Goal: Find contact information: Find contact information

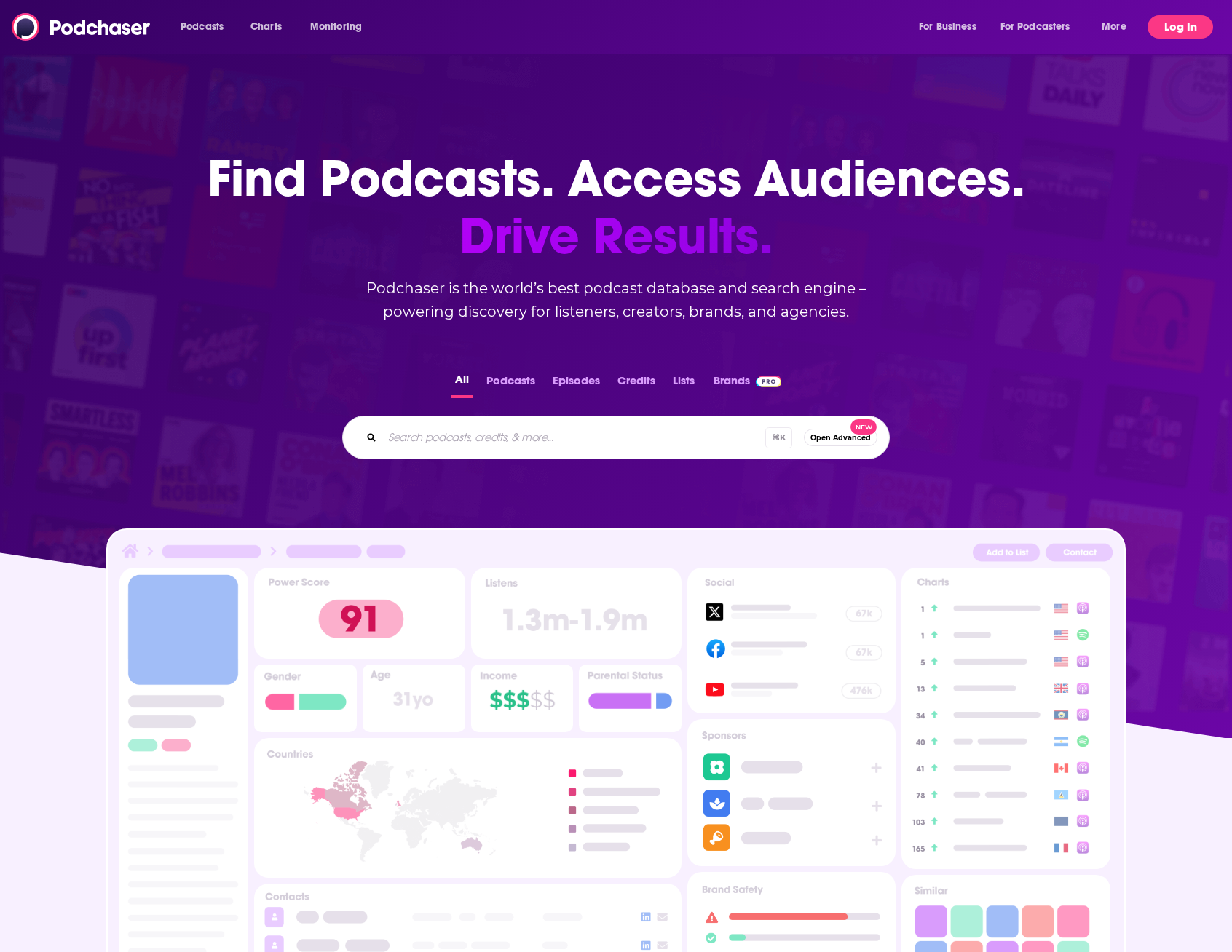
click at [1172, 26] on button "Log In" at bounding box center [1180, 27] width 66 height 23
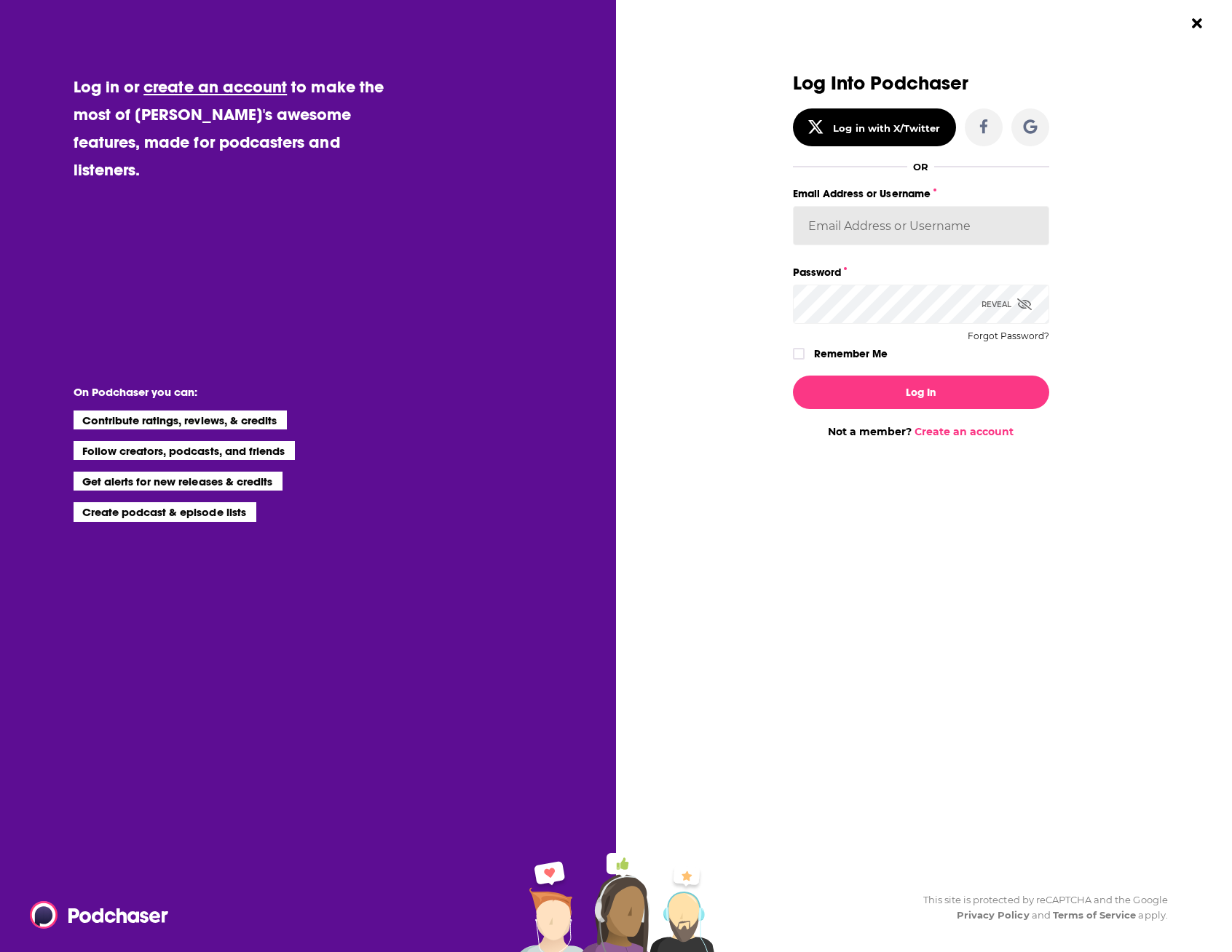
type input "[EMAIL_ADDRESS][DOMAIN_NAME]"
click at [921, 392] on button "Log In" at bounding box center [921, 392] width 257 height 33
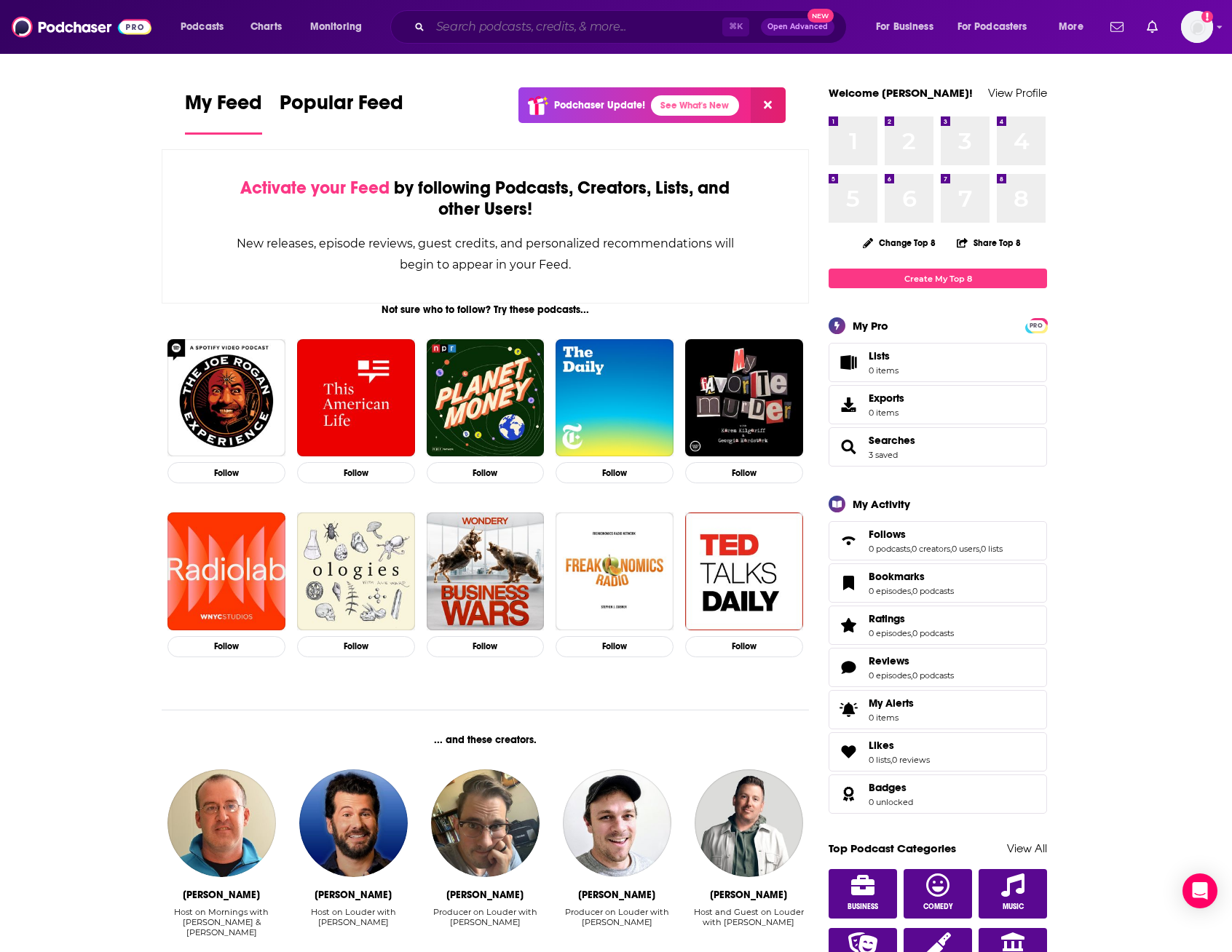
click at [519, 23] on input "Search podcasts, credits, & more..." at bounding box center [576, 27] width 292 height 23
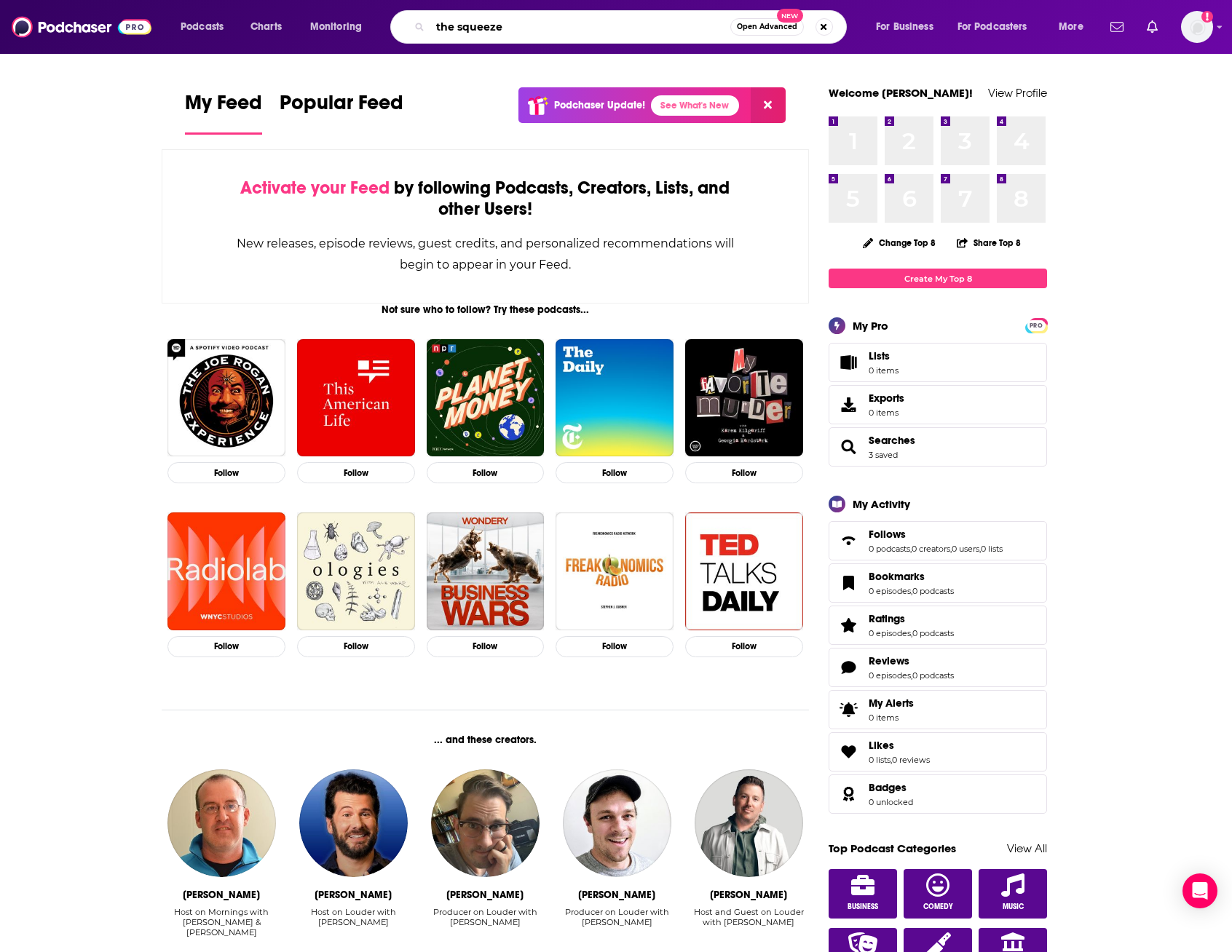
type input "the squeeze"
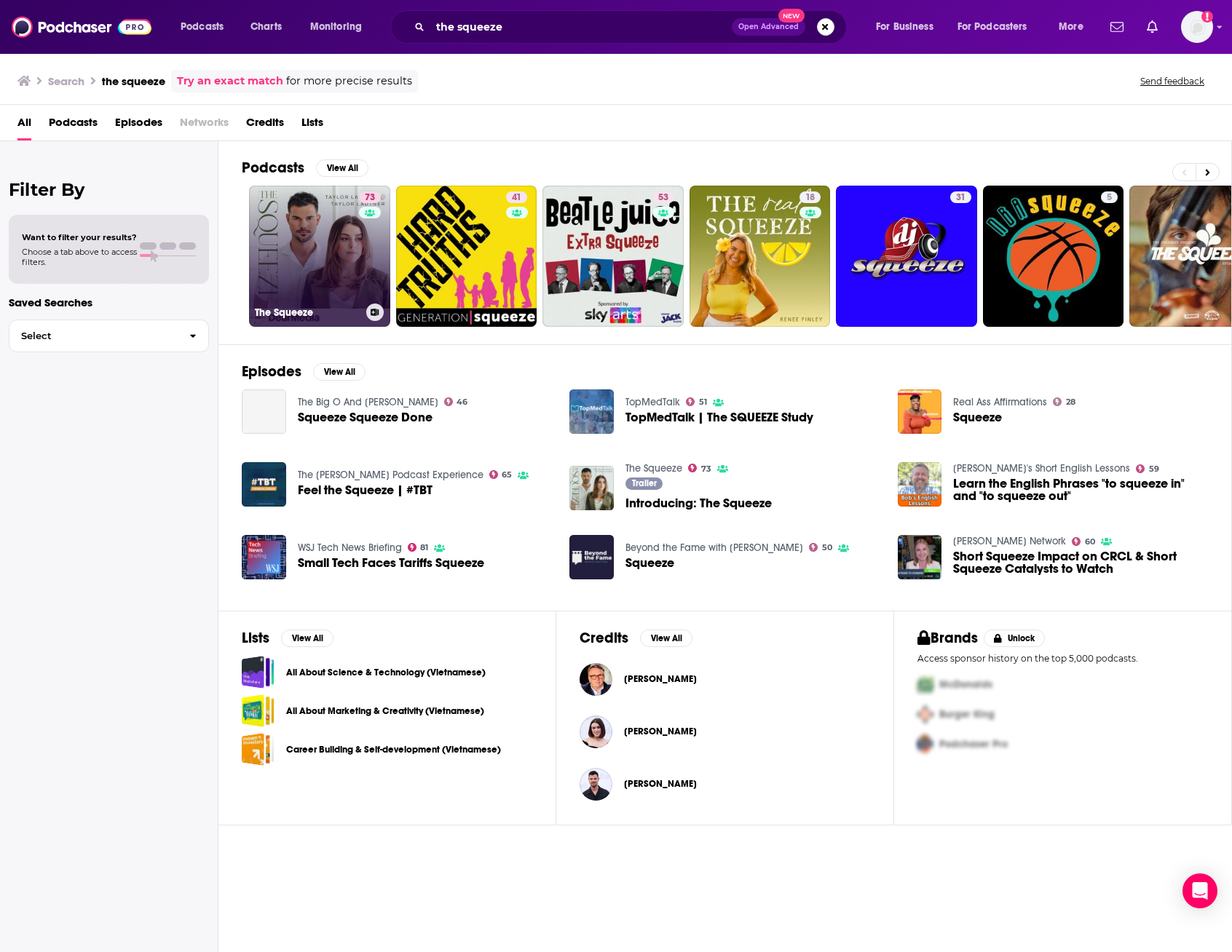
click at [317, 259] on link "73 The Squeeze" at bounding box center [320, 257] width 141 height 141
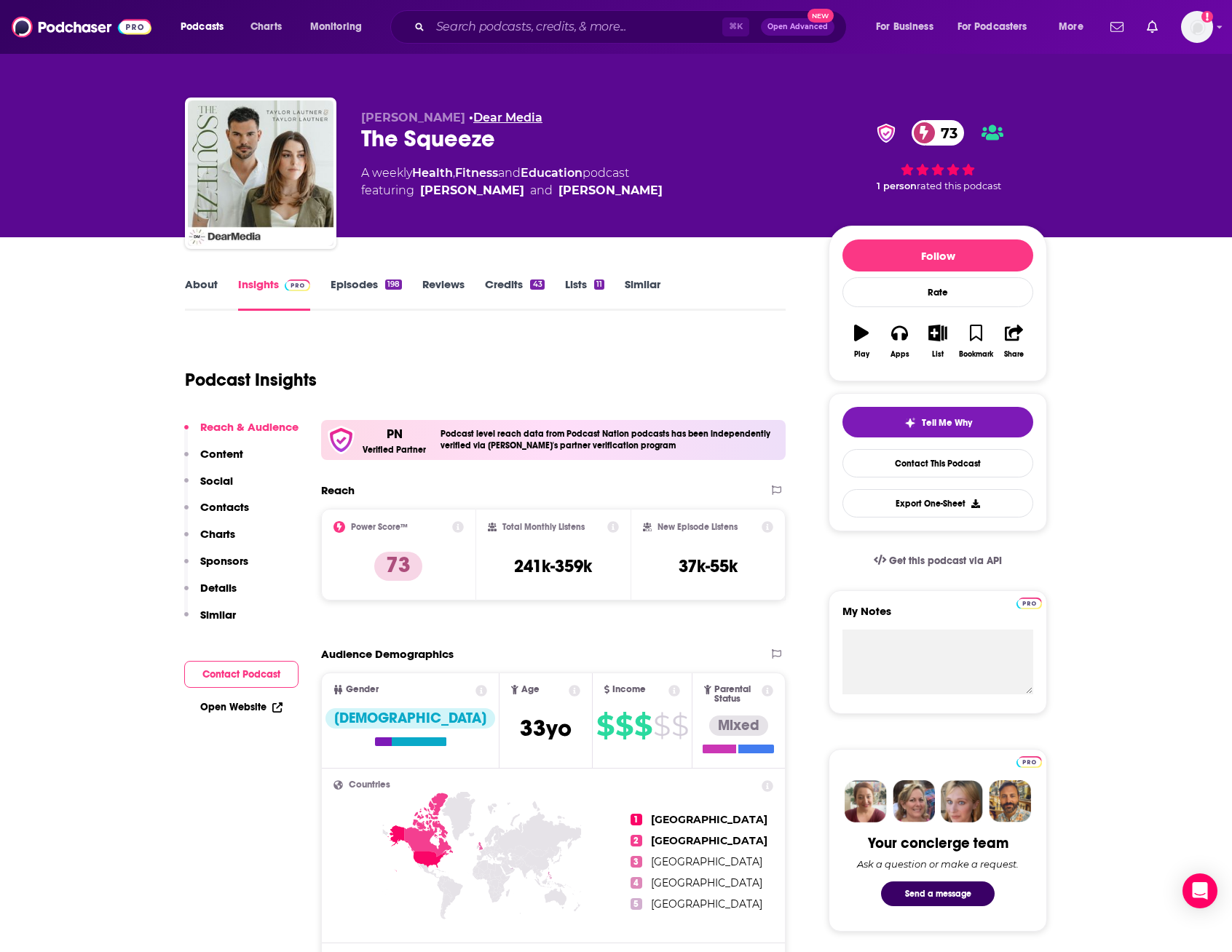
click at [510, 114] on link "Dear Media" at bounding box center [508, 117] width 69 height 13
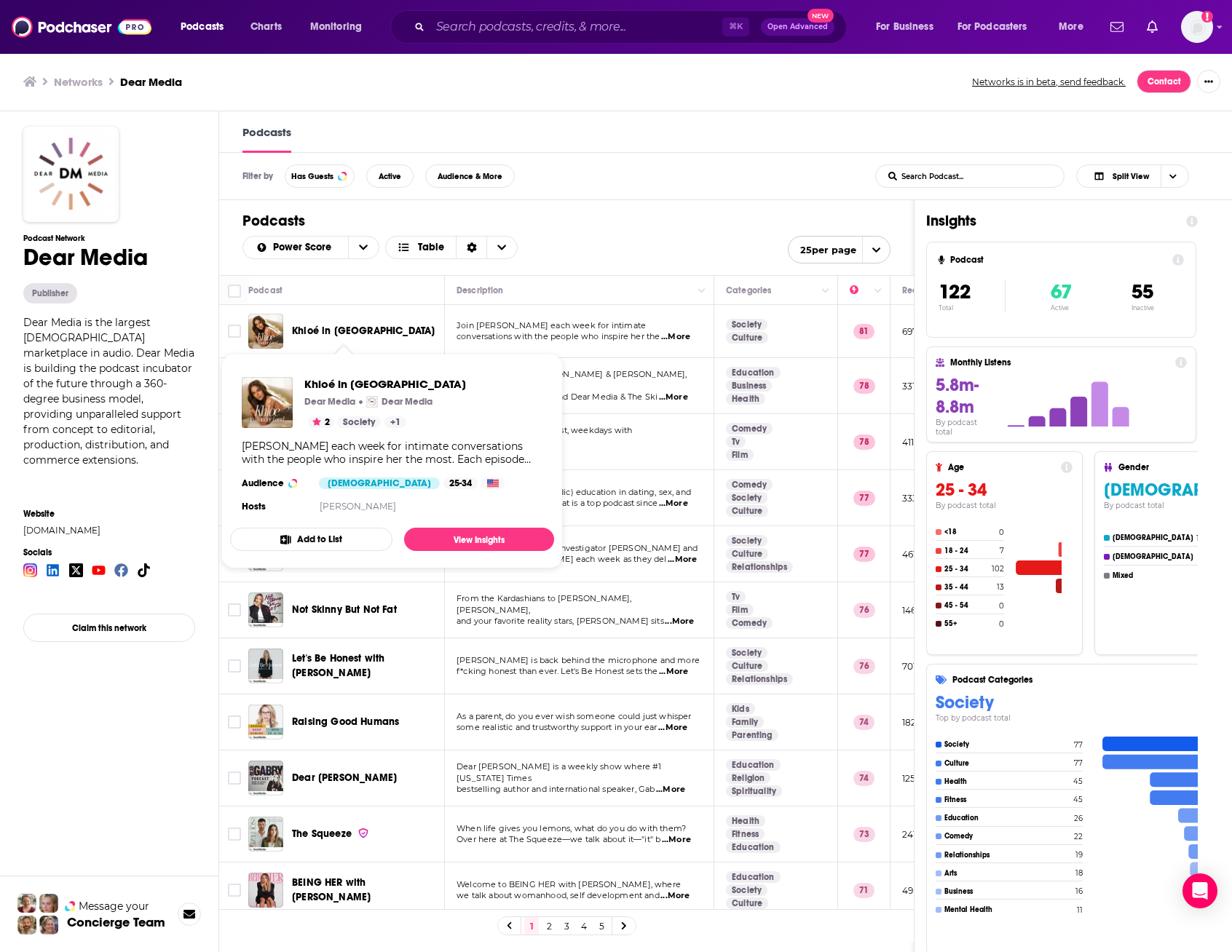
click at [349, 330] on span "Khloé in [GEOGRAPHIC_DATA]" at bounding box center [364, 330] width 143 height 12
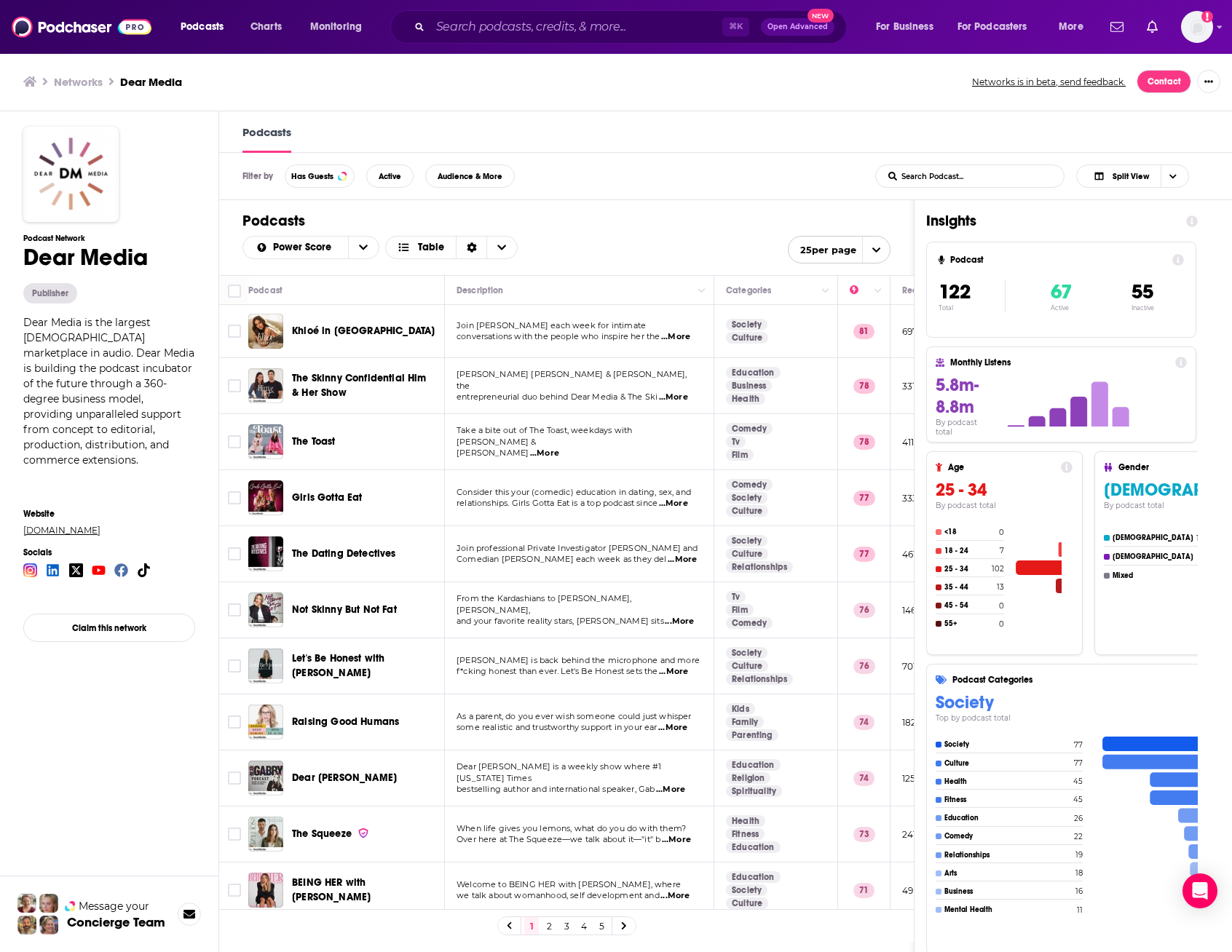
click at [76, 525] on link "[DOMAIN_NAME]" at bounding box center [109, 529] width 172 height 10
click at [571, 18] on input "Search podcasts, credits, & more..." at bounding box center [576, 27] width 292 height 23
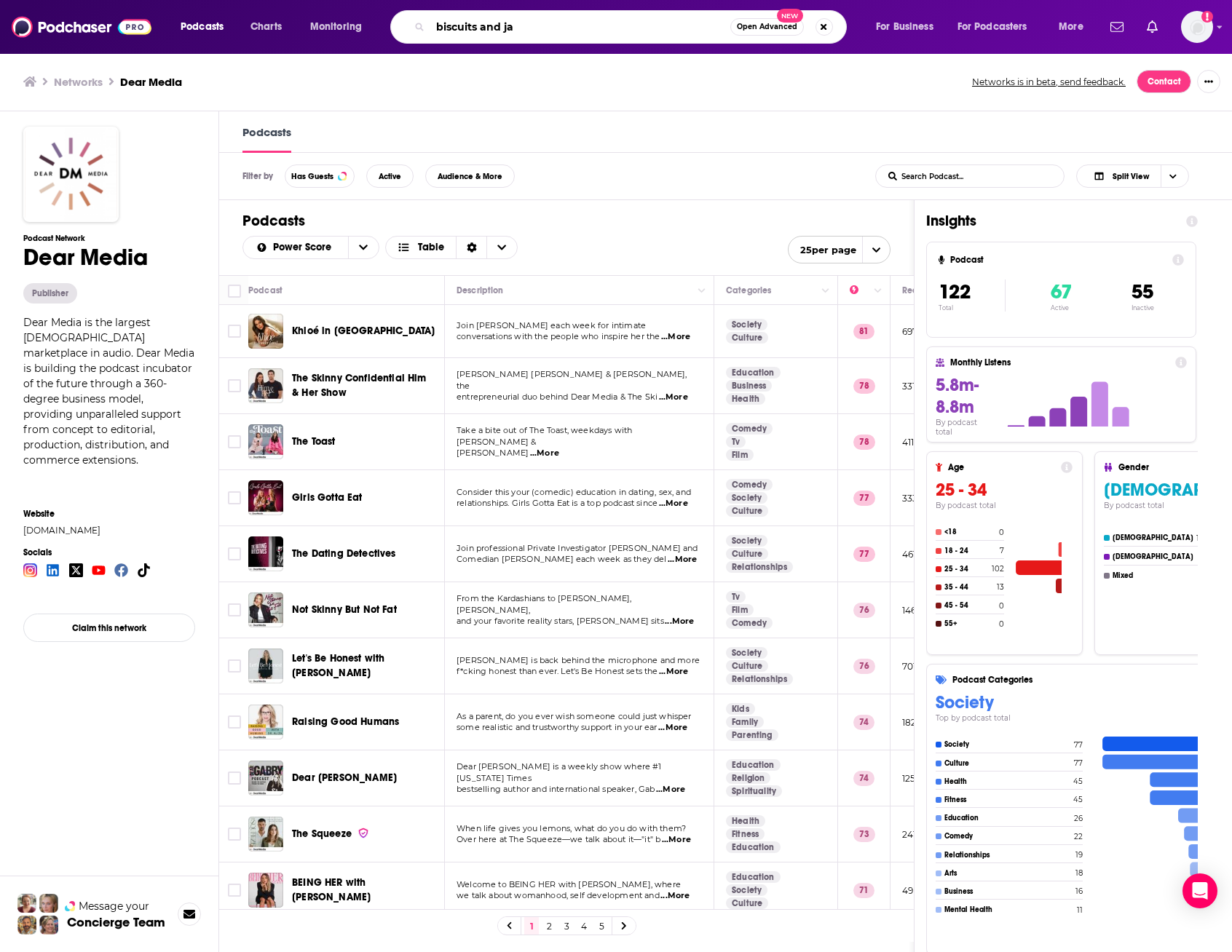
type input "biscuits and jam"
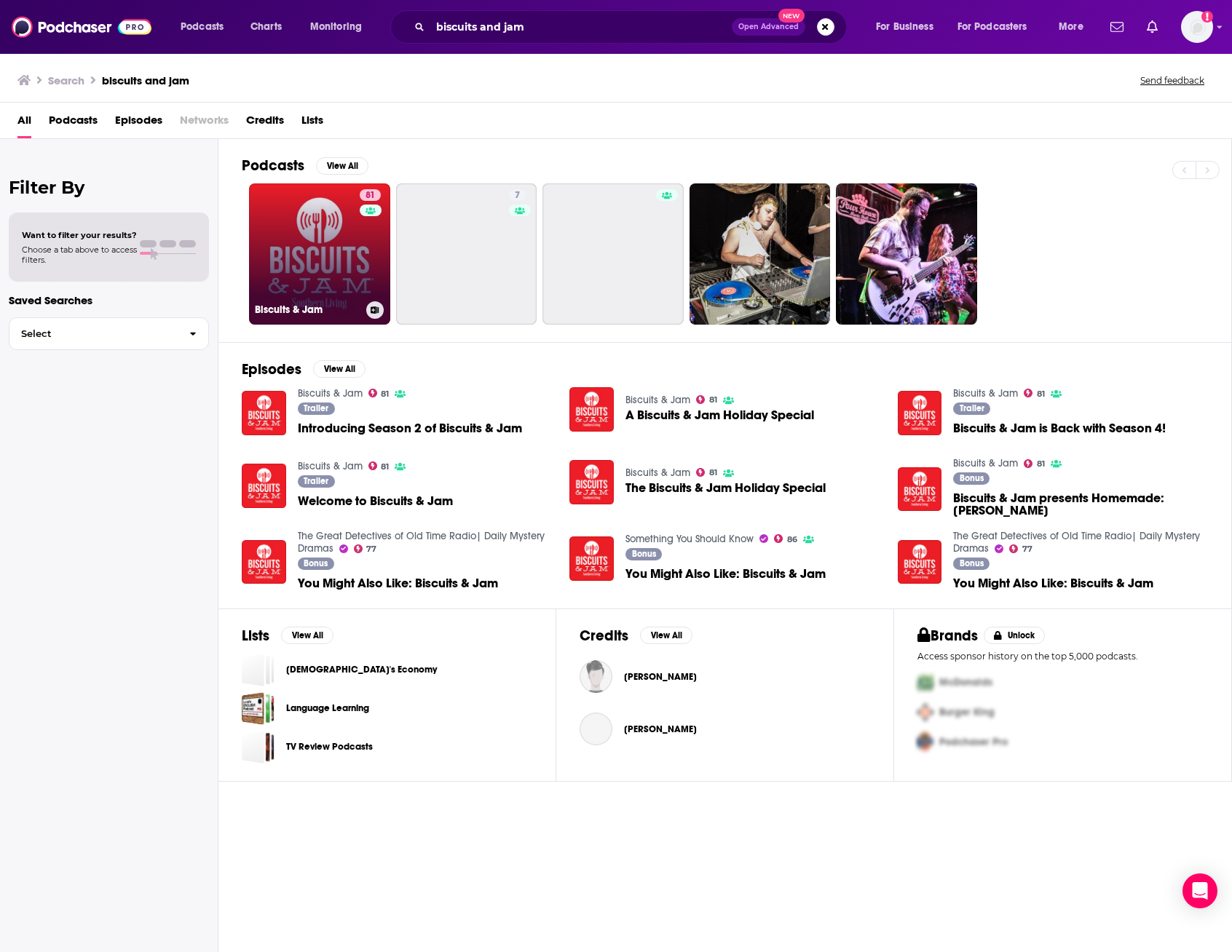
click at [314, 280] on link "81 Biscuits & Jam" at bounding box center [320, 254] width 141 height 141
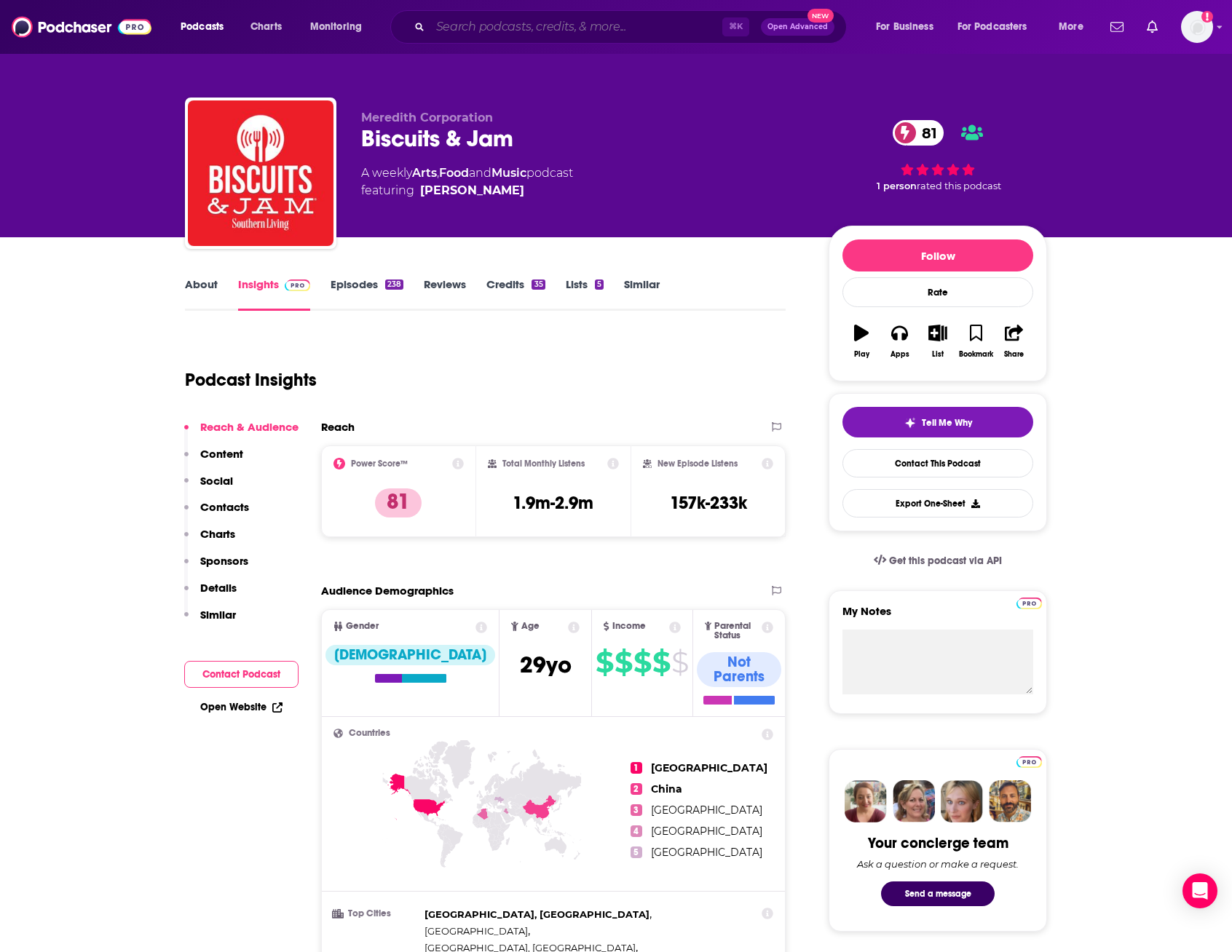
click at [544, 27] on input "Search podcasts, credits, & more..." at bounding box center [576, 27] width 292 height 23
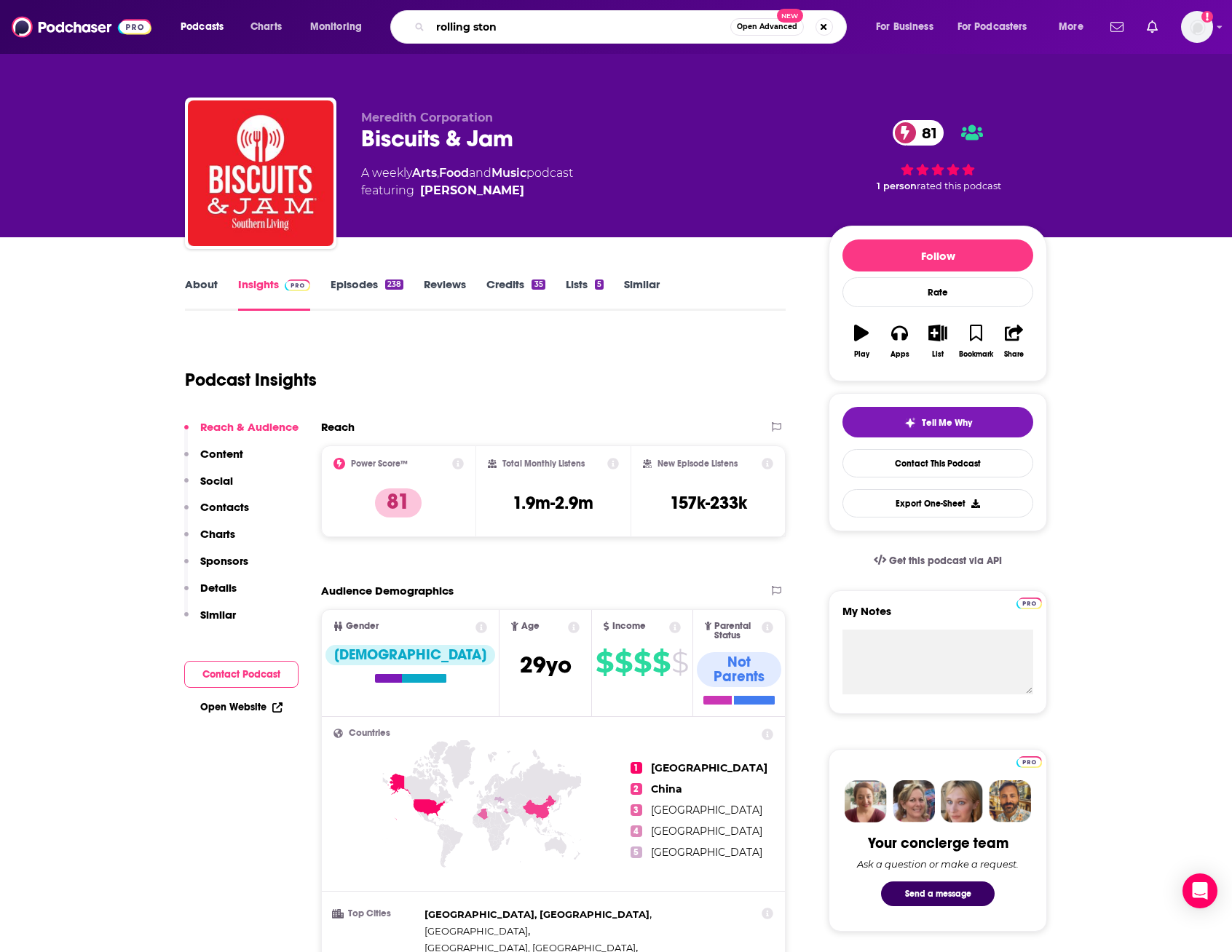
type input "rolling stone"
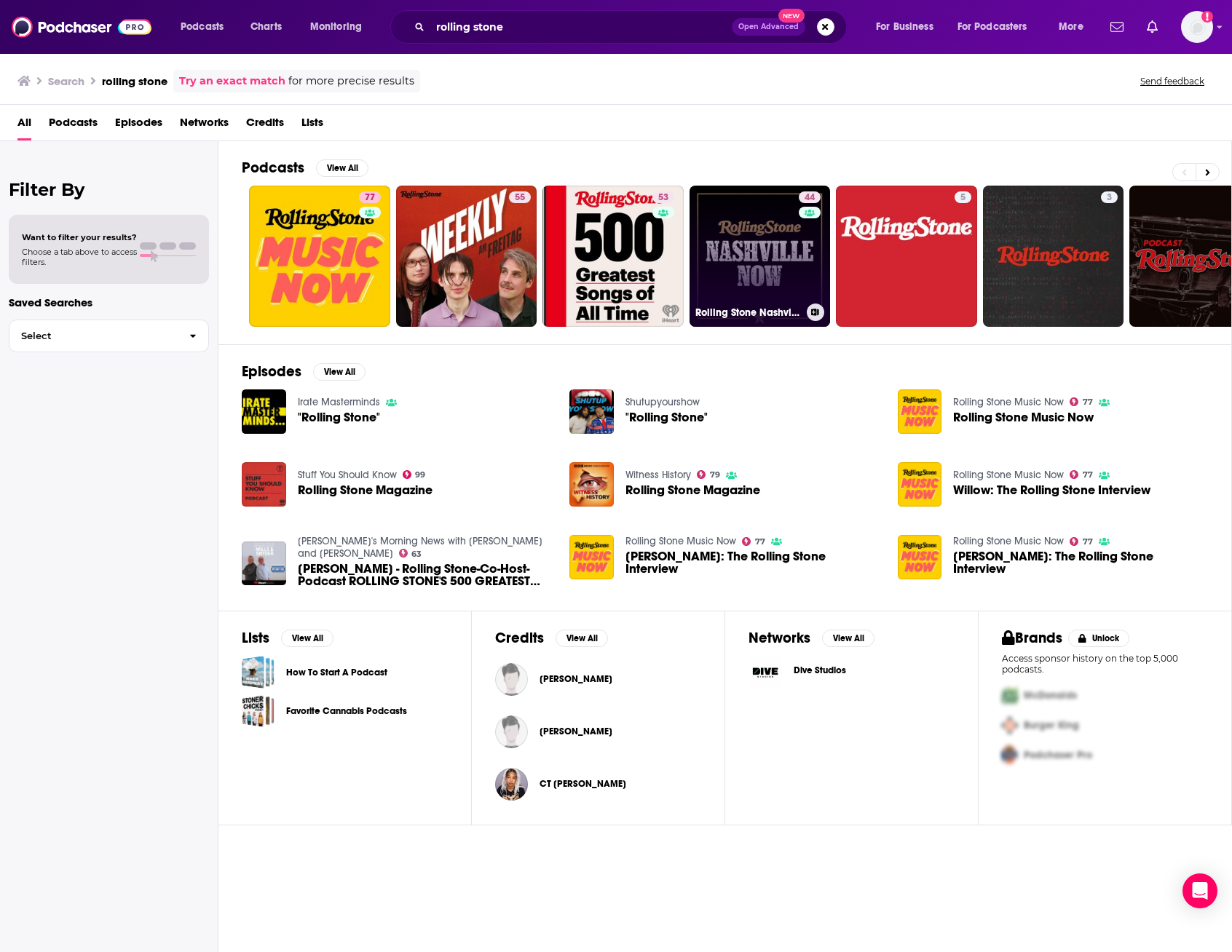
click at [798, 252] on link "44 Rolling Stone Nashville Now" at bounding box center [761, 257] width 141 height 141
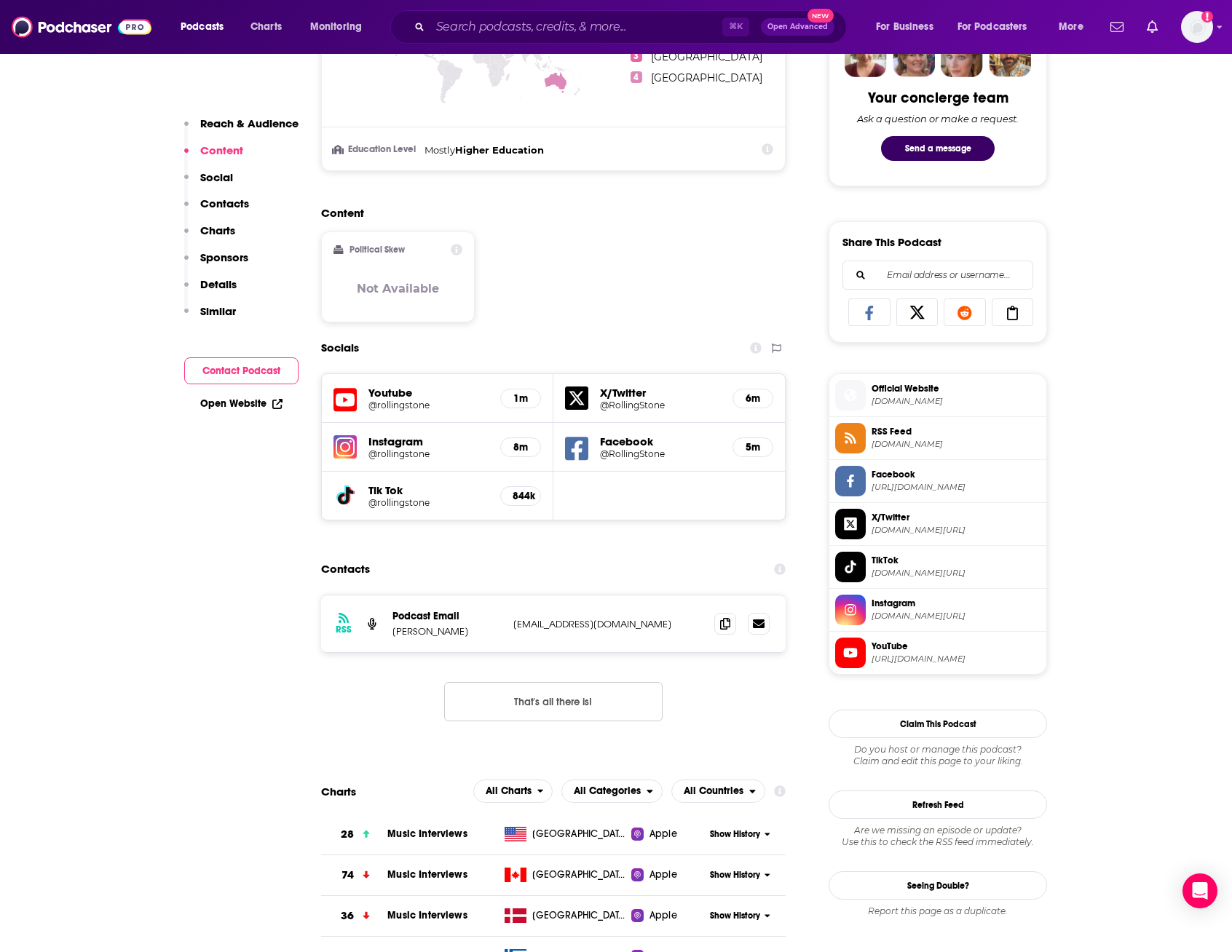
scroll to position [743, 0]
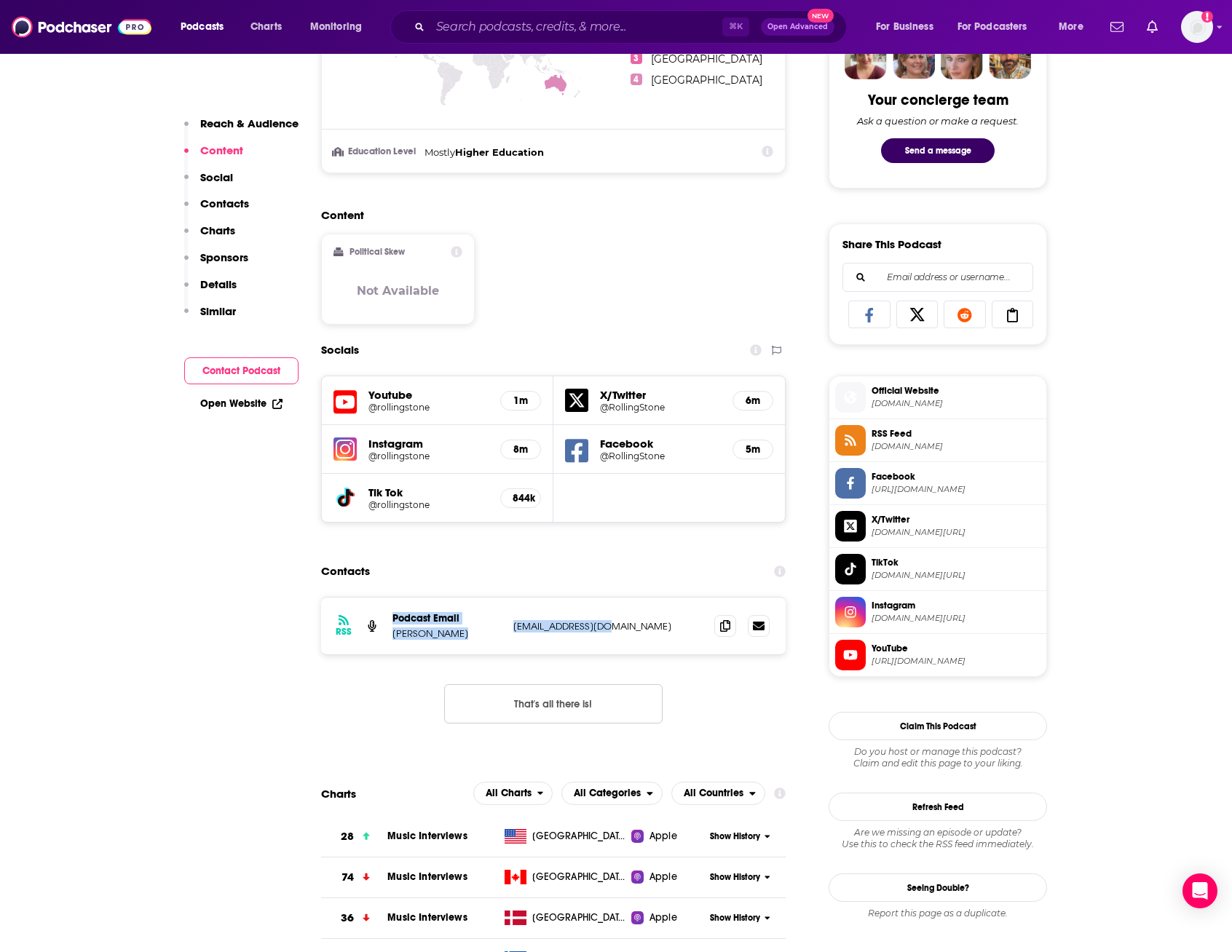
drag, startPoint x: 610, startPoint y: 625, endPoint x: 388, endPoint y: 622, distance: 222.0
click at [388, 622] on div "RSS Podcast Email [PERSON_NAME][EMAIL_ADDRESS][DOMAIN_NAME] [EMAIL_ADDRESS][DOM…" at bounding box center [553, 626] width 465 height 57
copy div "Podcast Email [PERSON_NAME][EMAIL_ADDRESS][DOMAIN_NAME]"
click at [570, 28] on input "Search podcasts, credits, & more..." at bounding box center [576, 27] width 292 height 23
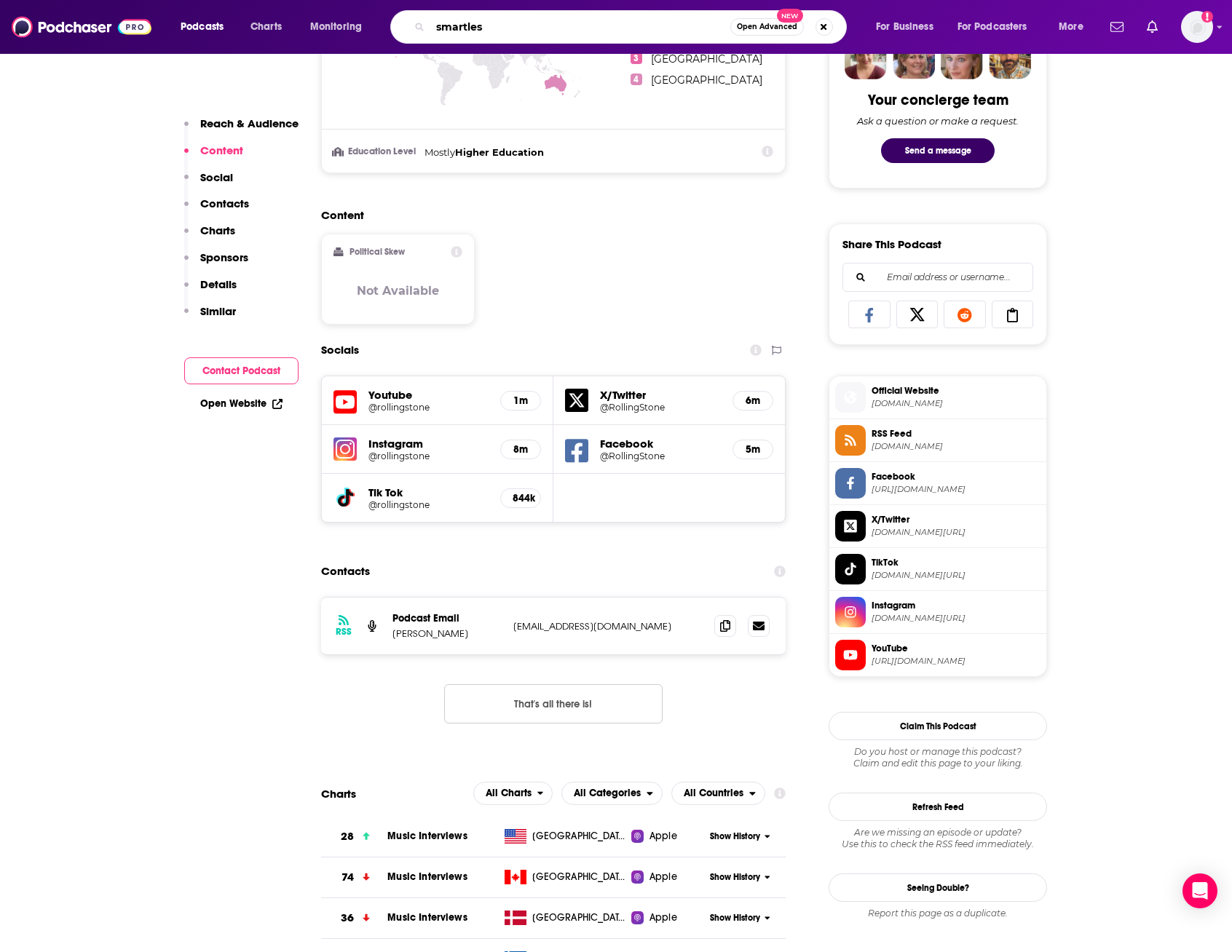
type input "smartless"
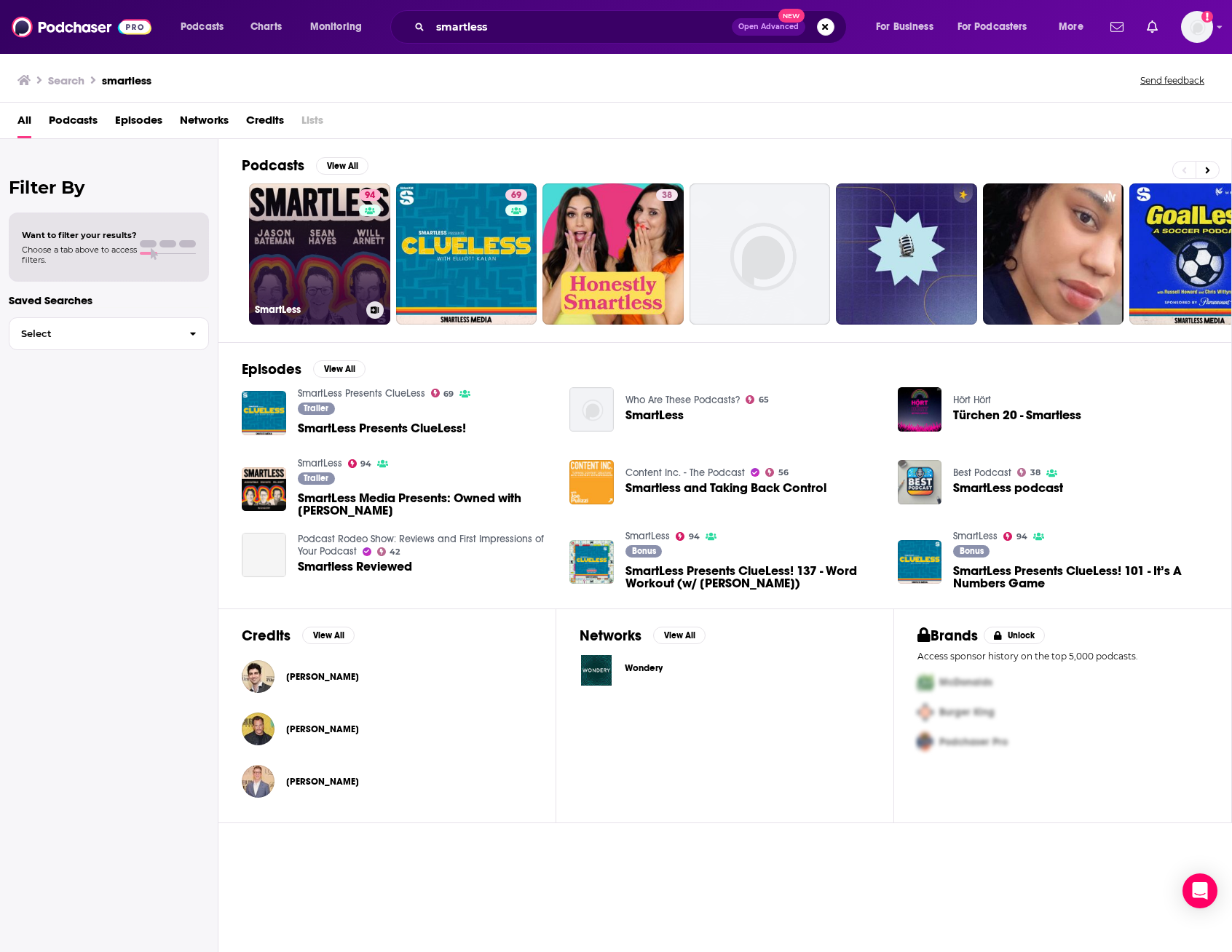
click at [331, 241] on link "94 SmartLess" at bounding box center [320, 254] width 141 height 141
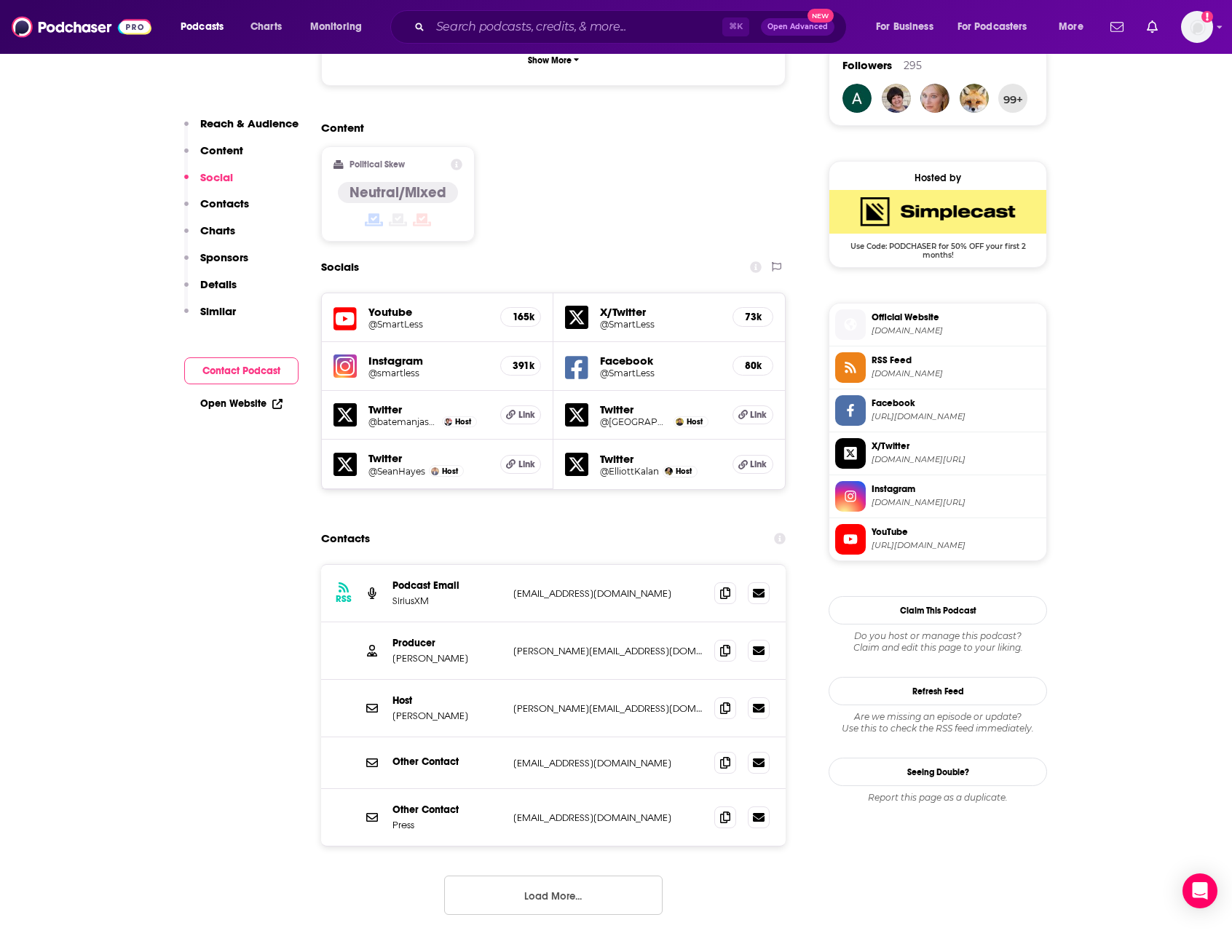
scroll to position [1110, 0]
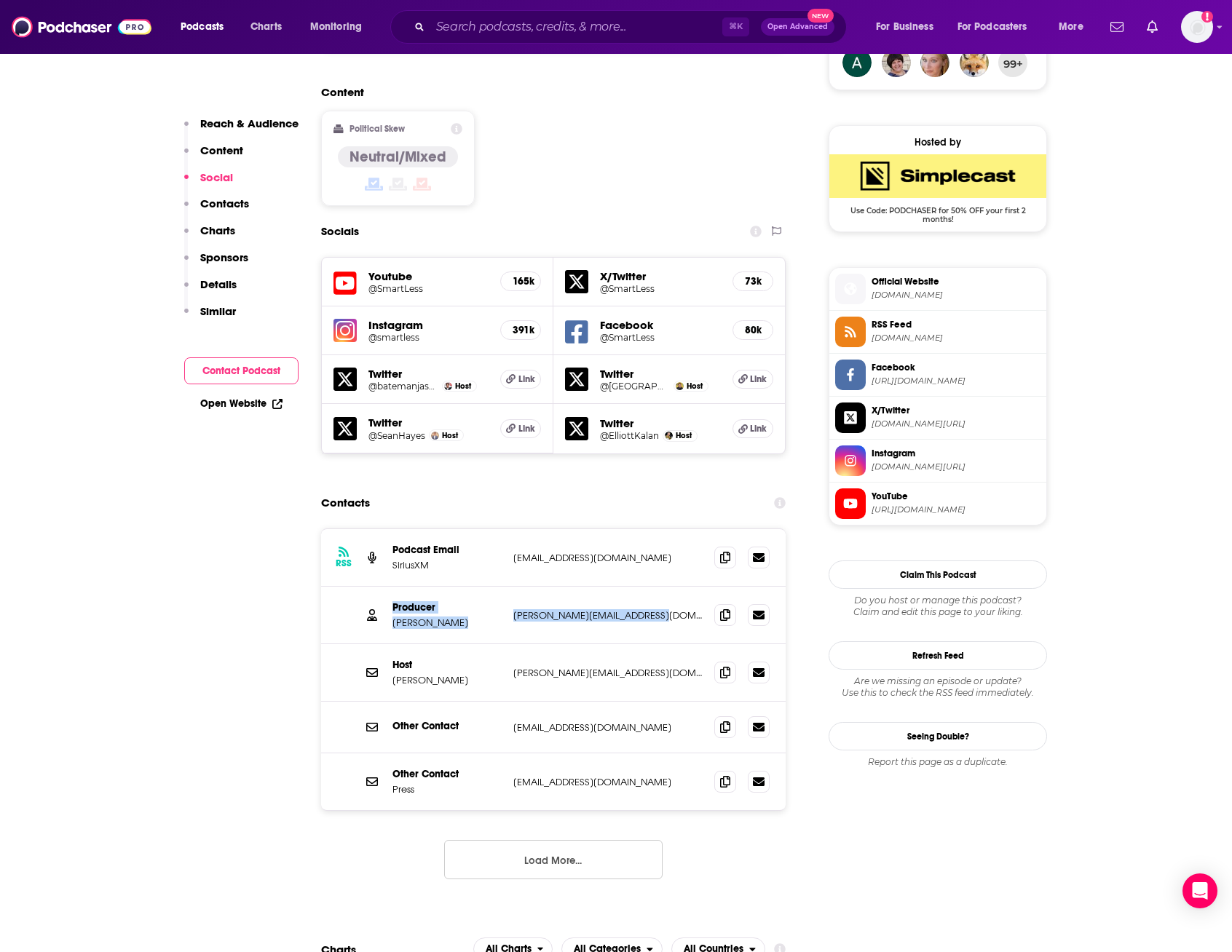
drag, startPoint x: 658, startPoint y: 532, endPoint x: 389, endPoint y: 527, distance: 269.0
click at [389, 587] on div "Producer Bennett Barbakow [EMAIL_ADDRESS][DOMAIN_NAME] [PERSON_NAME][EMAIL_ADDR…" at bounding box center [553, 615] width 465 height 57
copy div "Producer Bennett Barbakow [EMAIL_ADDRESS][DOMAIN_NAME]"
